Goal: Task Accomplishment & Management: Use online tool/utility

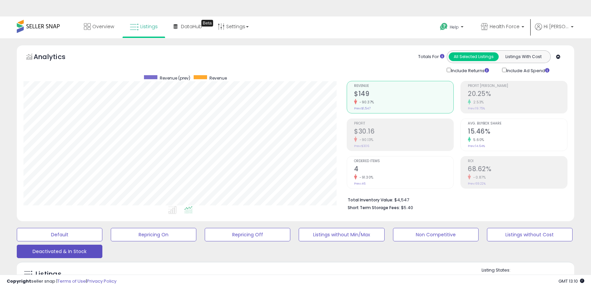
select select "**"
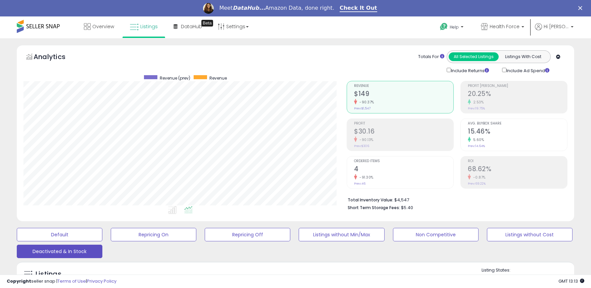
scroll to position [112, 0]
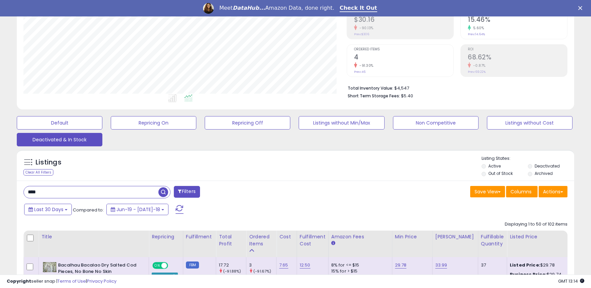
click at [64, 190] on input "****" at bounding box center [91, 192] width 135 height 12
type input "*"
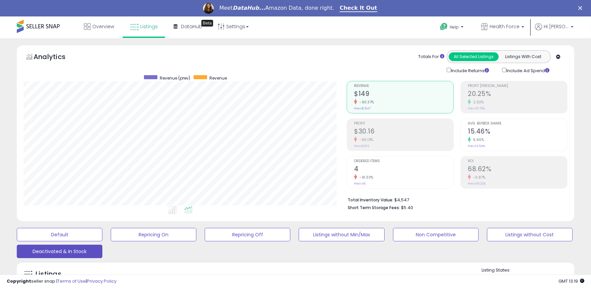
scroll to position [149, 0]
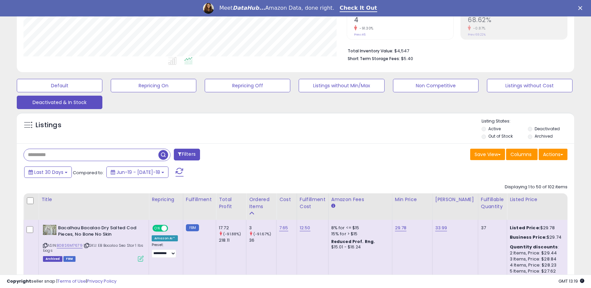
drag, startPoint x: 91, startPoint y: 152, endPoint x: 91, endPoint y: 160, distance: 7.7
click at [91, 157] on input "text" at bounding box center [91, 155] width 135 height 12
click at [137, 156] on input "text" at bounding box center [91, 155] width 135 height 12
drag, startPoint x: 163, startPoint y: 154, endPoint x: 247, endPoint y: 288, distance: 157.7
click at [164, 154] on span "button" at bounding box center [163, 155] width 10 height 10
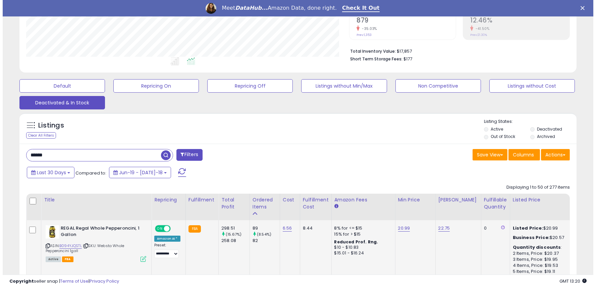
scroll to position [257, 0]
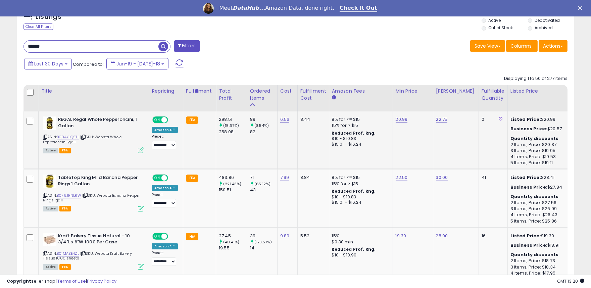
click at [141, 149] on icon at bounding box center [141, 150] width 6 height 6
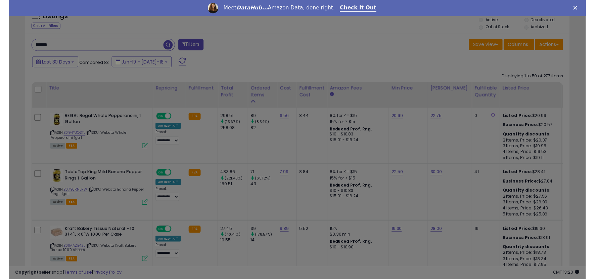
scroll to position [138, 326]
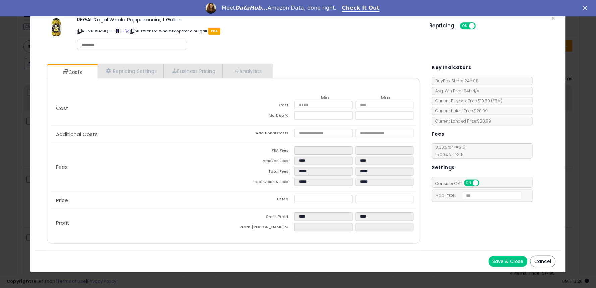
click at [118, 31] on span at bounding box center [118, 31] width 4 height 4
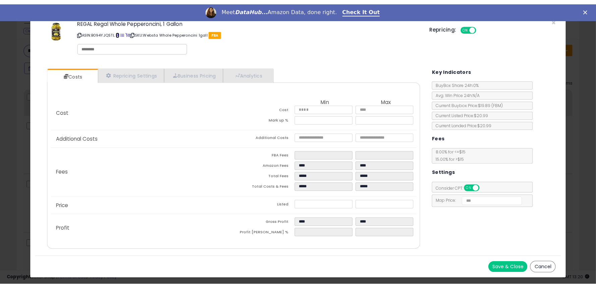
scroll to position [335513, 335325]
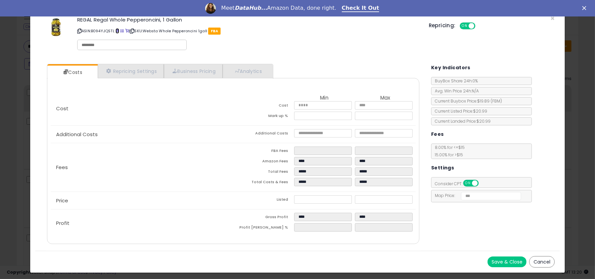
click at [116, 31] on span at bounding box center [117, 31] width 4 height 4
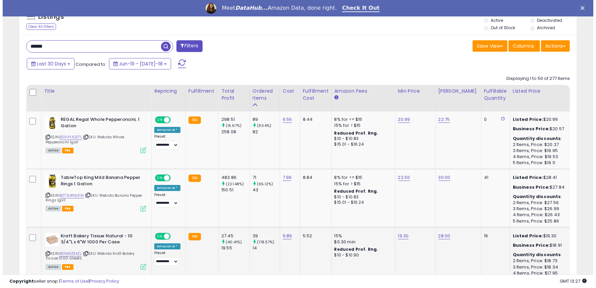
scroll to position [332, 0]
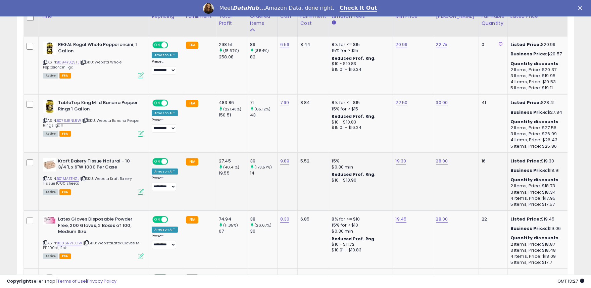
click at [139, 172] on div "ASIN: B01MAZE4ZL | SKU: Websta Kraft Bakery Tissue 1000 sheets Active FBA" at bounding box center [93, 176] width 101 height 36
click at [141, 135] on icon at bounding box center [141, 134] width 6 height 6
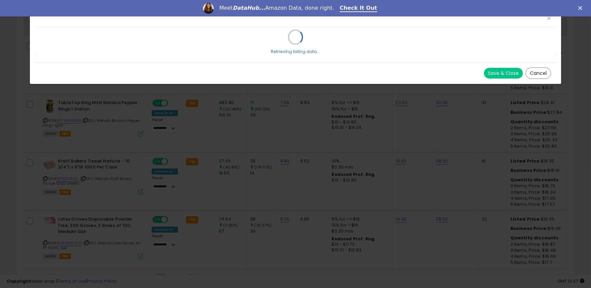
scroll to position [138, 326]
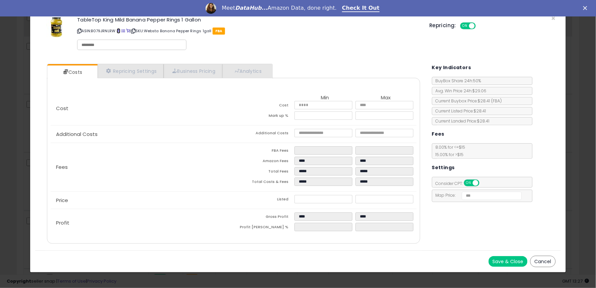
click at [120, 31] on span at bounding box center [119, 31] width 4 height 4
click at [553, 17] on span "×" at bounding box center [554, 18] width 4 height 10
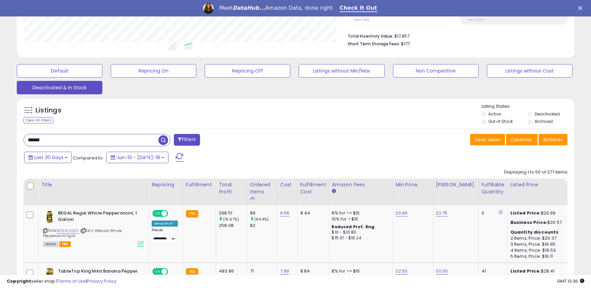
scroll to position [71, 0]
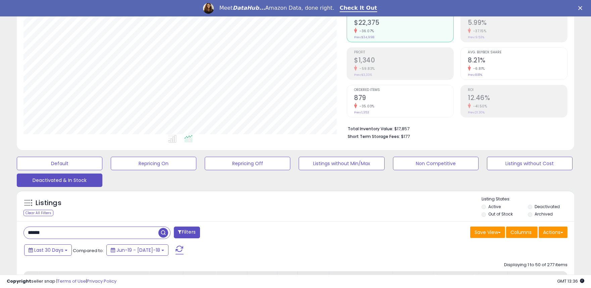
click at [83, 227] on input "******" at bounding box center [91, 233] width 135 height 12
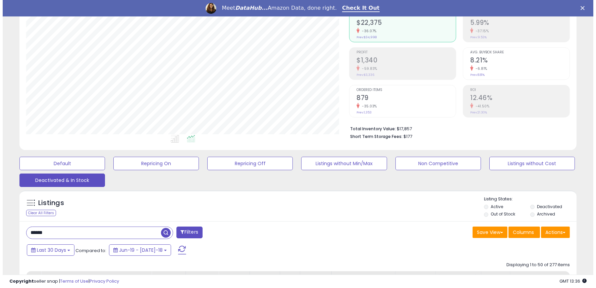
scroll to position [146, 0]
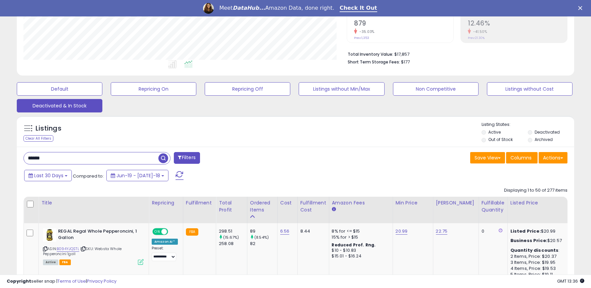
paste input "****"
click at [165, 159] on span "button" at bounding box center [163, 158] width 10 height 10
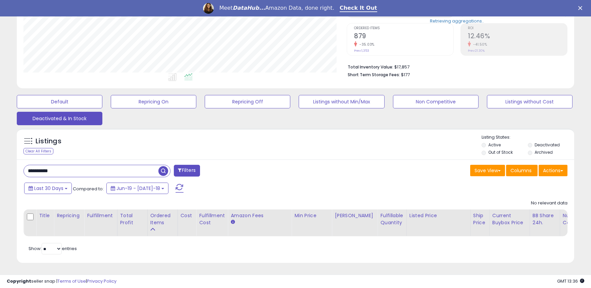
scroll to position [138, 323]
click at [73, 165] on input "**********" at bounding box center [91, 171] width 135 height 12
paste input "text"
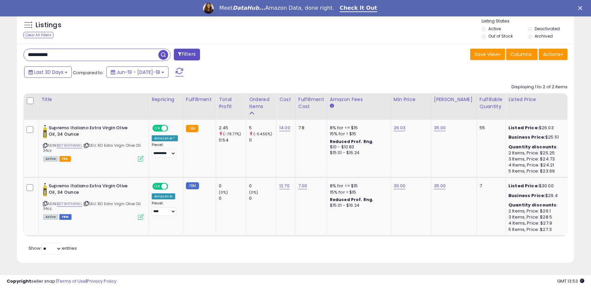
click at [94, 49] on input "**********" at bounding box center [91, 55] width 135 height 12
paste input "text"
drag, startPoint x: 166, startPoint y: 48, endPoint x: 199, endPoint y: 71, distance: 40.0
click at [166, 50] on span "button" at bounding box center [163, 55] width 10 height 10
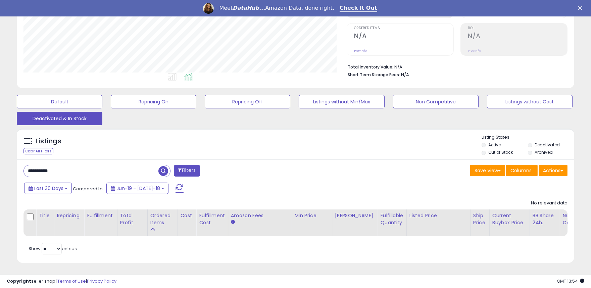
click at [82, 165] on input "**********" at bounding box center [91, 171] width 135 height 12
click at [161, 166] on span "button" at bounding box center [163, 171] width 10 height 10
click at [85, 165] on input "**********" at bounding box center [91, 171] width 135 height 12
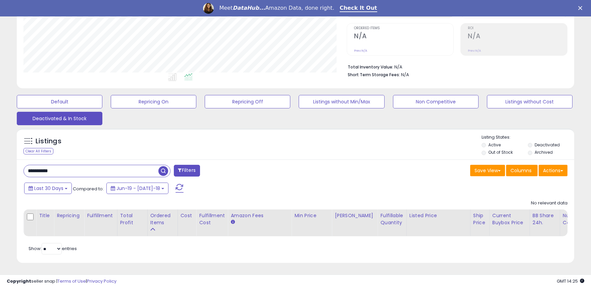
paste input "text"
click at [97, 165] on input "**********" at bounding box center [91, 171] width 135 height 12
paste input "text"
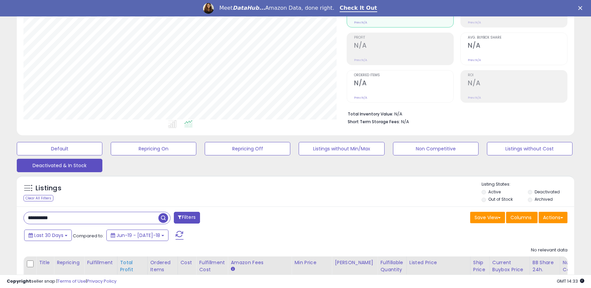
scroll to position [139, 0]
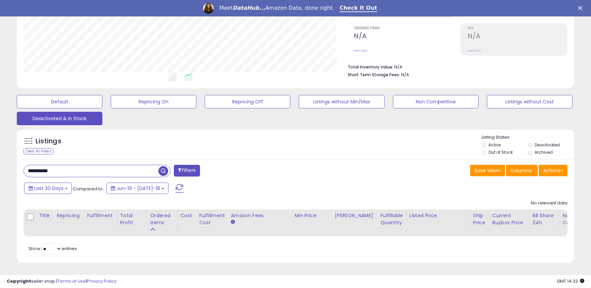
drag, startPoint x: 80, startPoint y: 165, endPoint x: 2, endPoint y: 165, distance: 78.2
click at [2, 165] on div "**********" at bounding box center [295, 96] width 591 height 383
type input "******"
click at [167, 166] on span "button" at bounding box center [163, 171] width 10 height 10
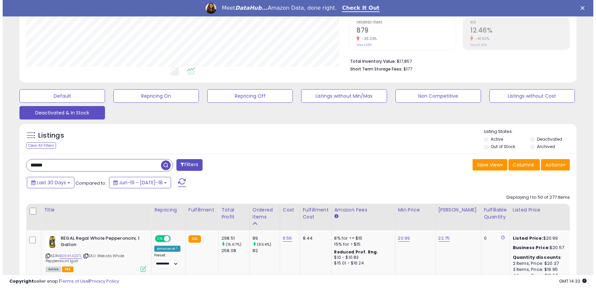
scroll to position [138, 323]
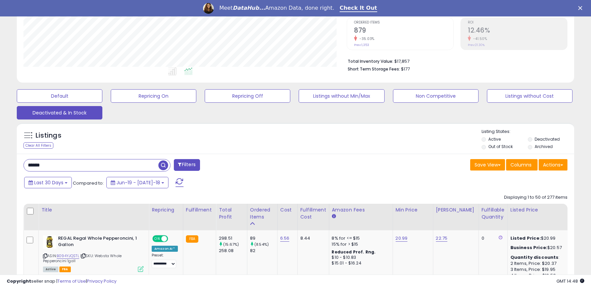
click at [158, 159] on button "button" at bounding box center [164, 164] width 12 height 10
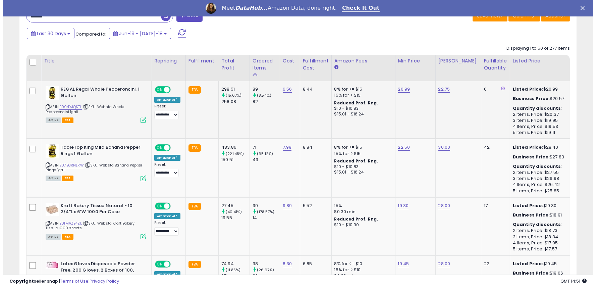
scroll to position [335513, 335327]
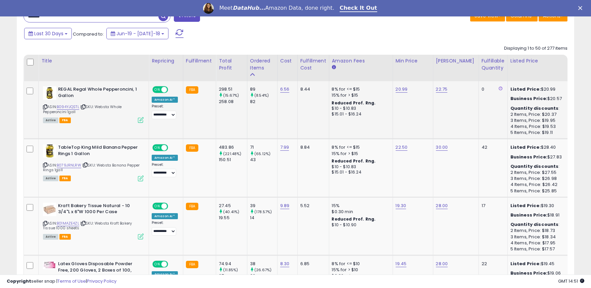
click at [140, 120] on icon at bounding box center [141, 120] width 6 height 6
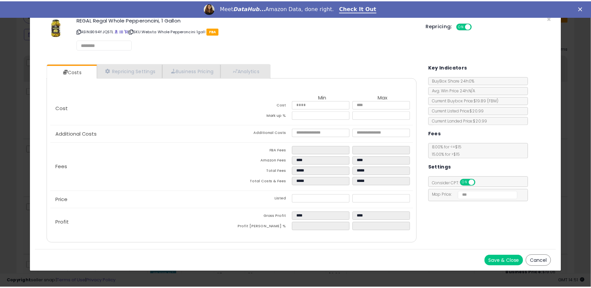
scroll to position [138, 326]
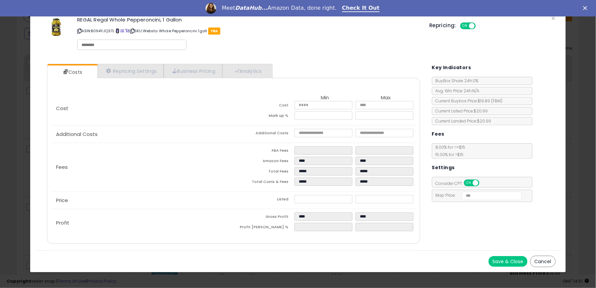
click at [118, 31] on span at bounding box center [118, 31] width 4 height 4
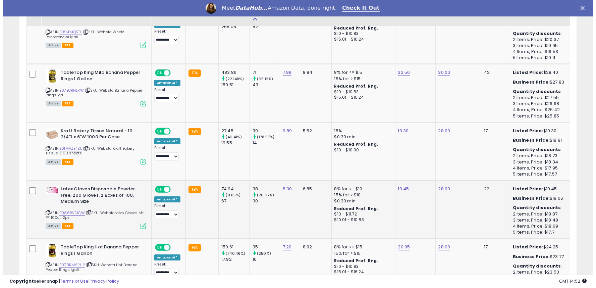
scroll to position [437, 0]
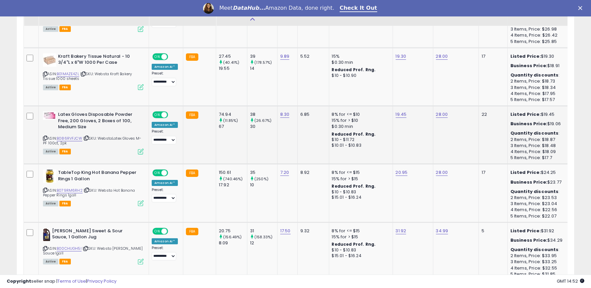
click at [141, 153] on icon at bounding box center [141, 152] width 6 height 6
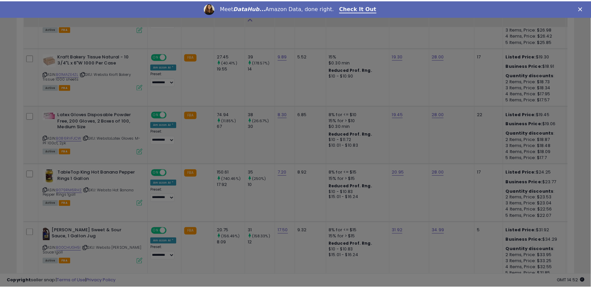
scroll to position [138, 326]
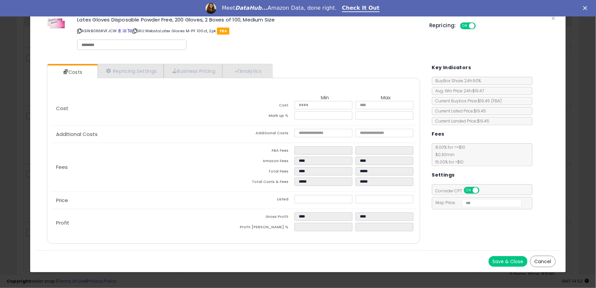
click at [120, 31] on span at bounding box center [120, 31] width 4 height 4
click at [553, 17] on span "×" at bounding box center [554, 18] width 4 height 10
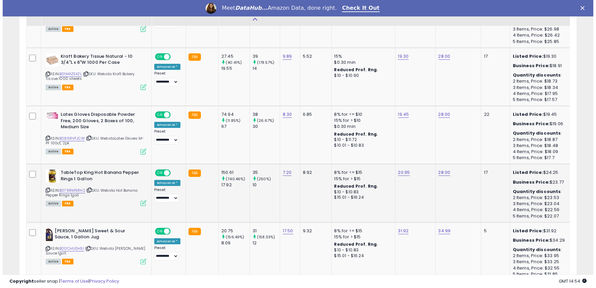
scroll to position [512, 0]
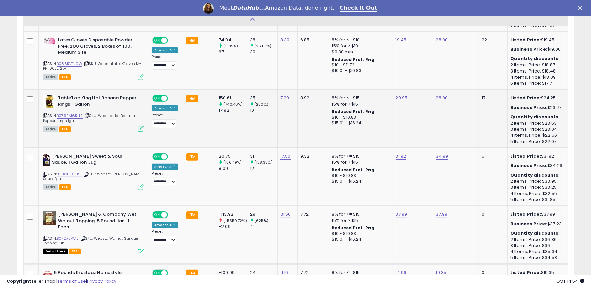
click at [139, 128] on icon at bounding box center [141, 129] width 6 height 6
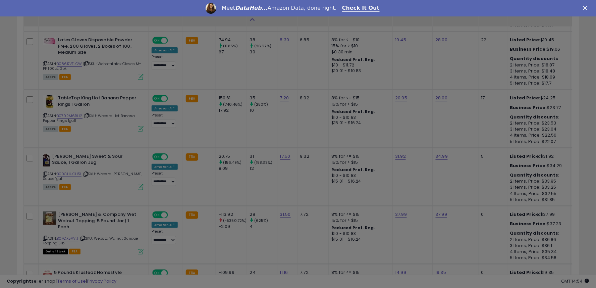
scroll to position [138, 326]
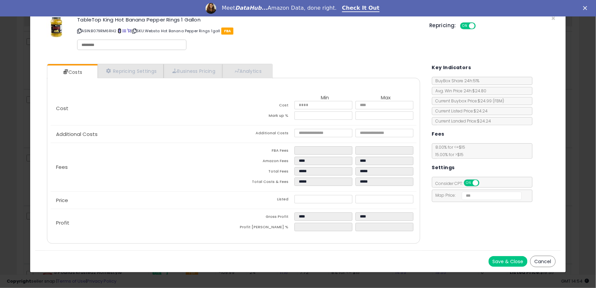
drag, startPoint x: 426, startPoint y: 7, endPoint x: 120, endPoint y: 32, distance: 306.8
click at [120, 32] on span at bounding box center [120, 31] width 4 height 4
